Goal: Task Accomplishment & Management: Use online tool/utility

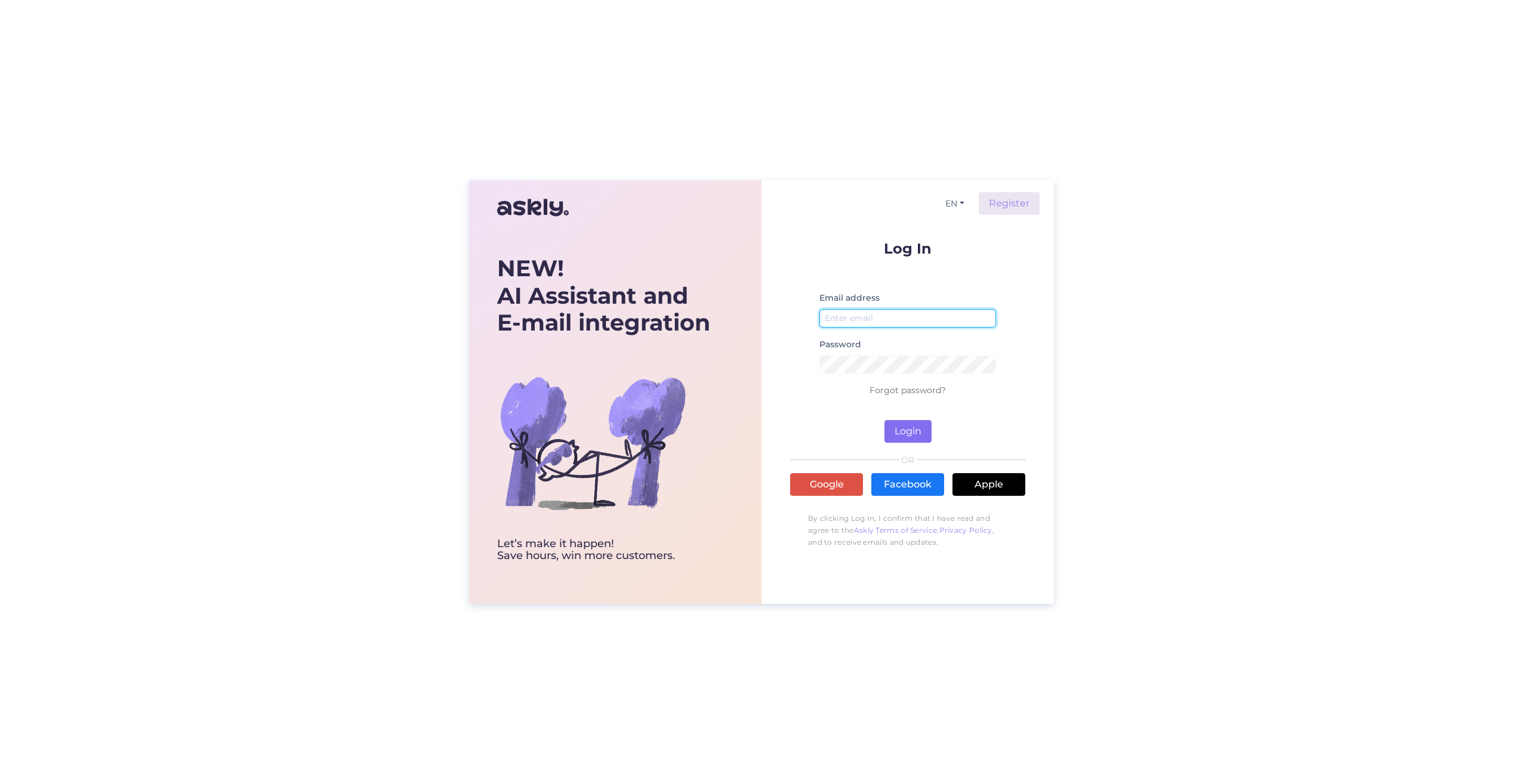
type input "[EMAIL_ADDRESS][DOMAIN_NAME]"
click at [893, 432] on button "Login" at bounding box center [908, 431] width 47 height 23
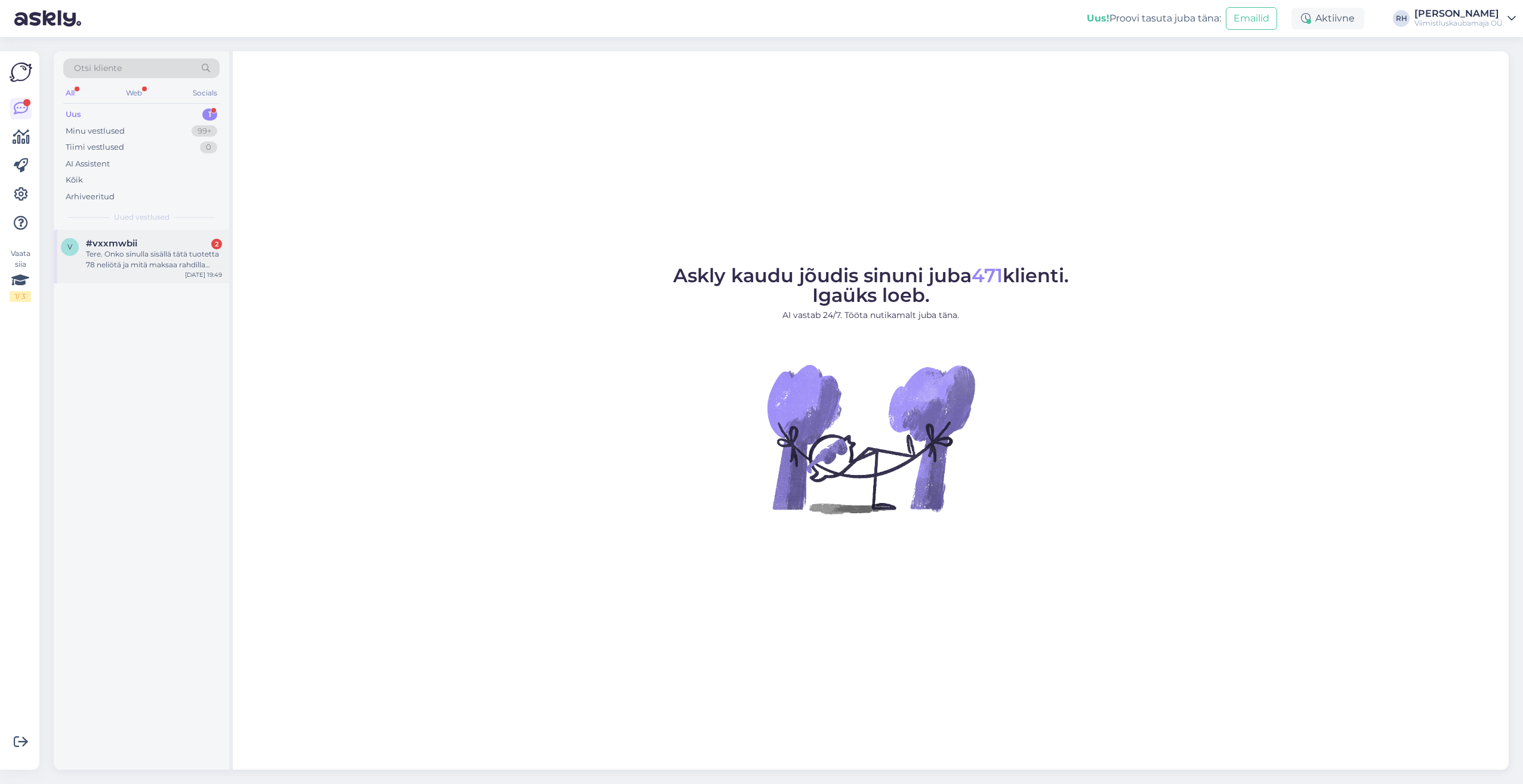
click at [119, 259] on div "Tere. Onko sinulla sisällä tätä tuotetta 78 neliötä ja mitä maksaa rahdilla suo…" at bounding box center [154, 259] width 136 height 21
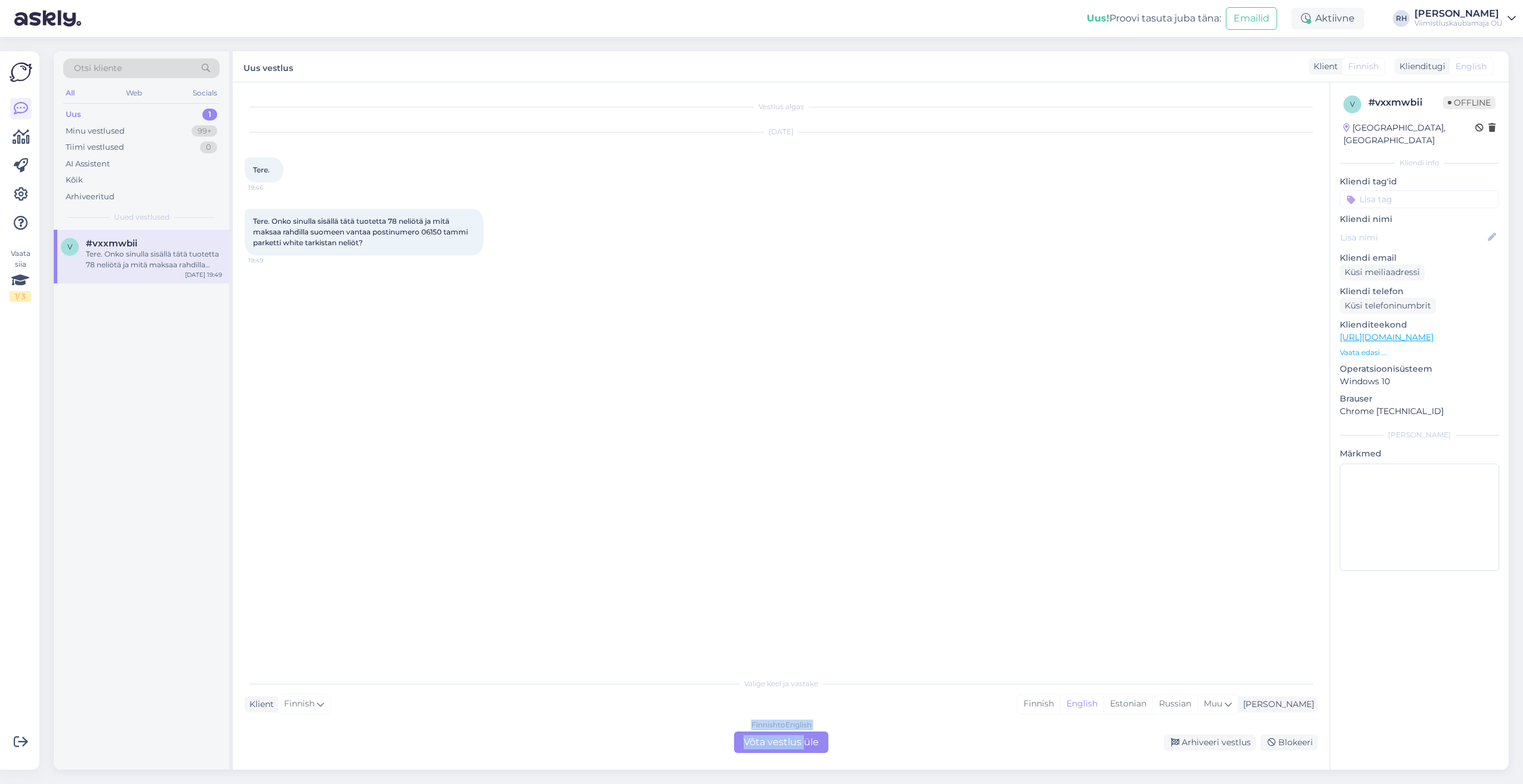
drag, startPoint x: 803, startPoint y: 736, endPoint x: 491, endPoint y: 583, distance: 347.5
click at [491, 583] on div "Vestlus algas [DATE] Tere. 19:46 Tere. Onko sinulla sisällä tätä tuotetta 78 ne…" at bounding box center [781, 425] width 1097 height 687
click at [779, 739] on div "Finnish to English Võta vestlus üle" at bounding box center [781, 742] width 94 height 21
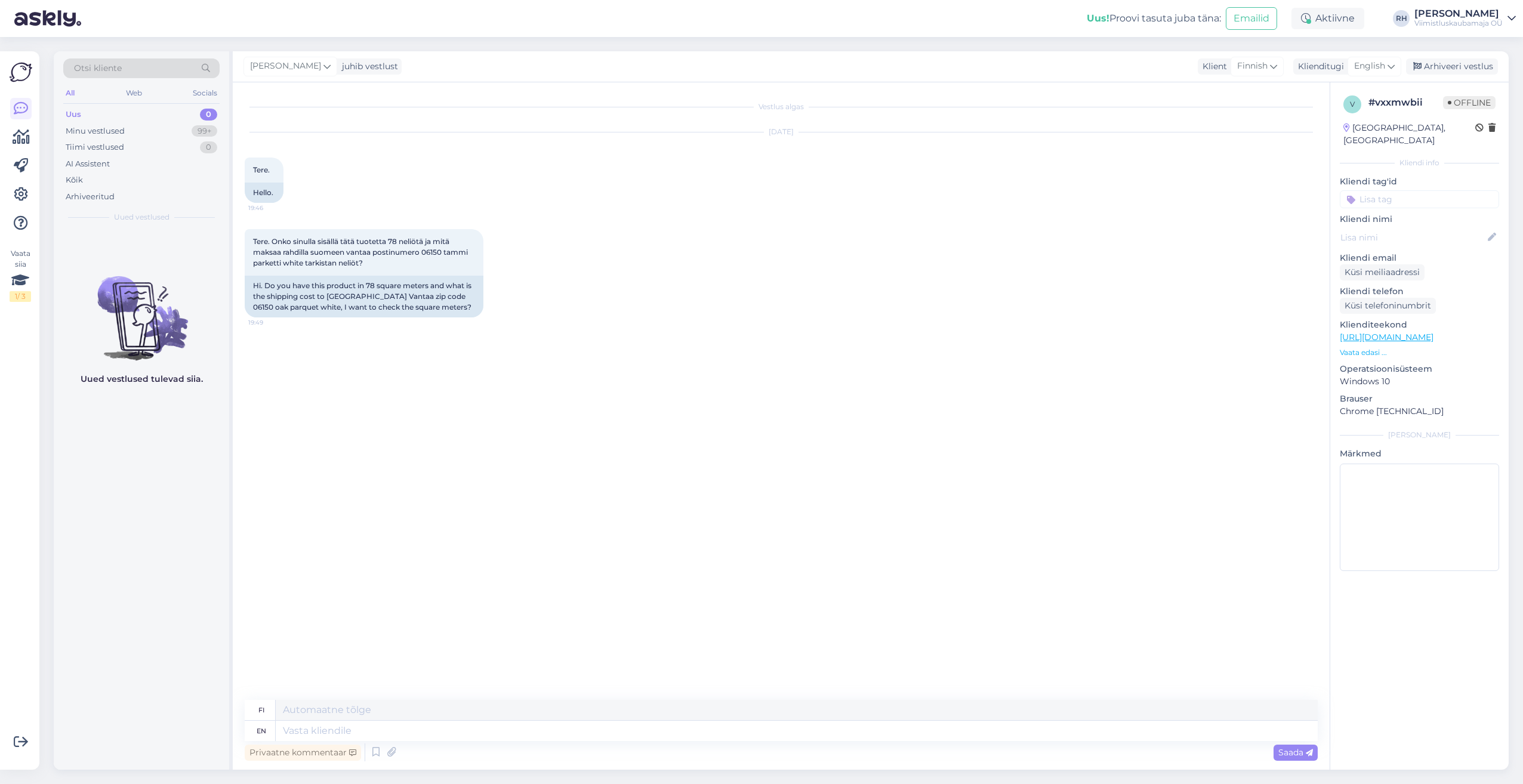
click at [1371, 332] on link "[URL][DOMAIN_NAME]" at bounding box center [1387, 337] width 94 height 11
